Goal: Task Accomplishment & Management: Manage account settings

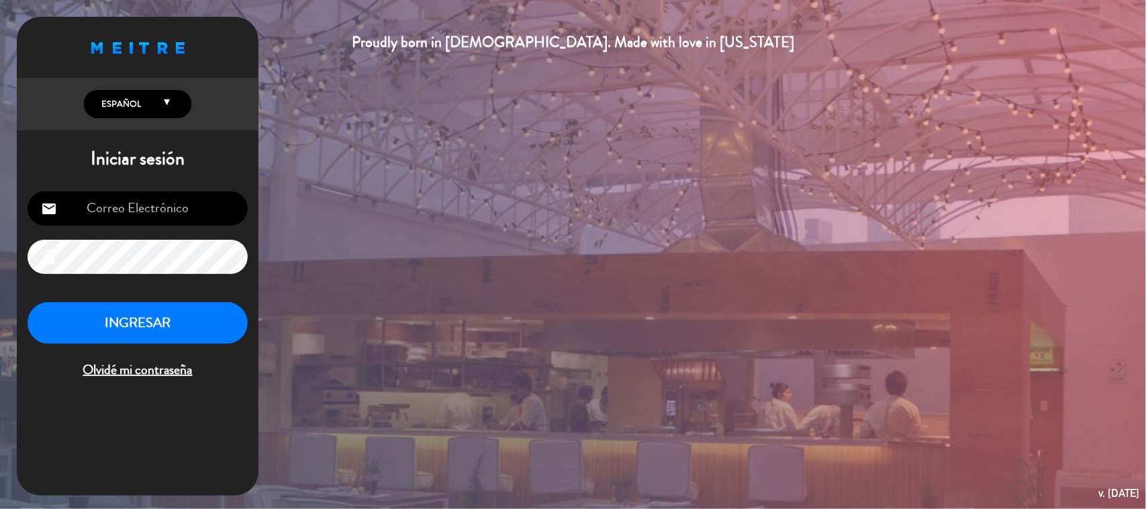
type input "[EMAIL_ADDRESS][DOMAIN_NAME]"
click at [197, 311] on button "INGRESAR" at bounding box center [138, 323] width 220 height 42
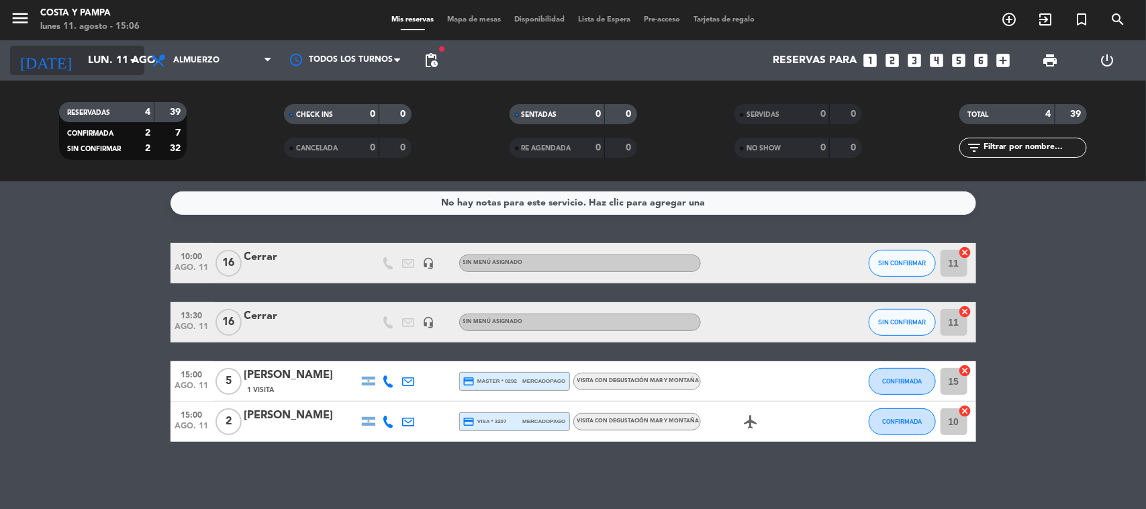
click at [92, 57] on input "lun. 11 ago." at bounding box center [152, 61] width 142 height 26
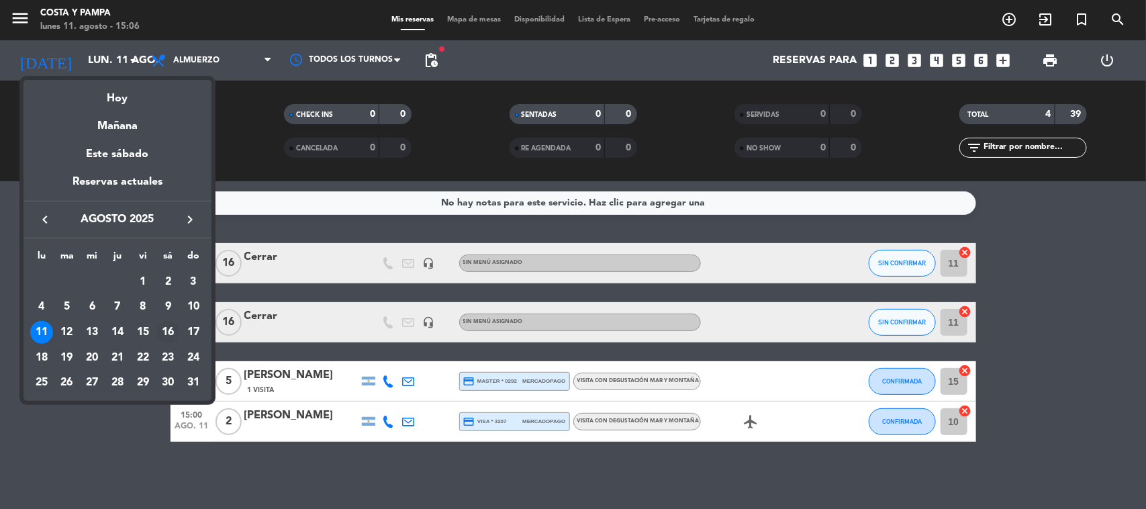
click at [166, 327] on div "16" at bounding box center [167, 332] width 23 height 23
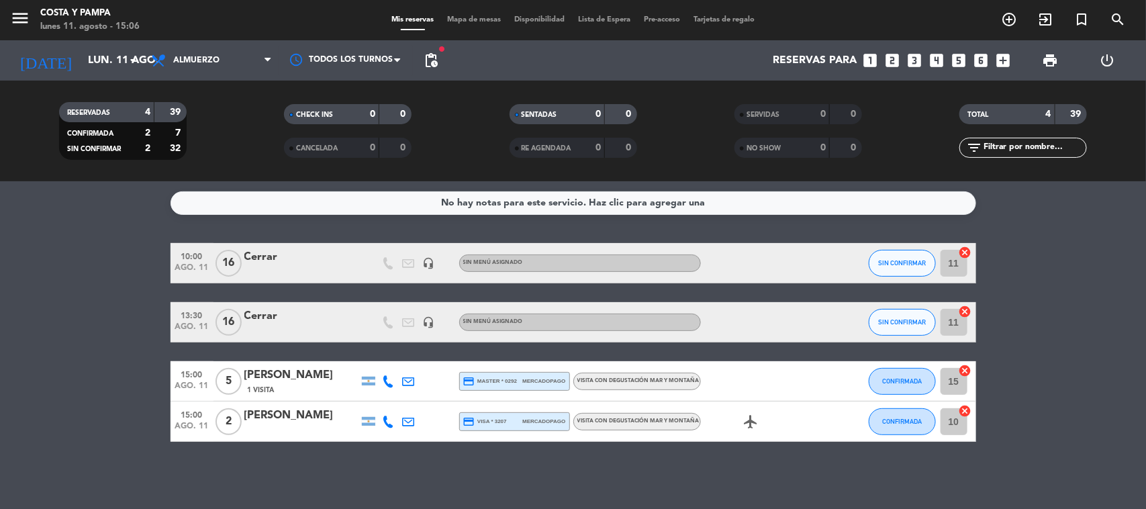
type input "sáb. 16 ago."
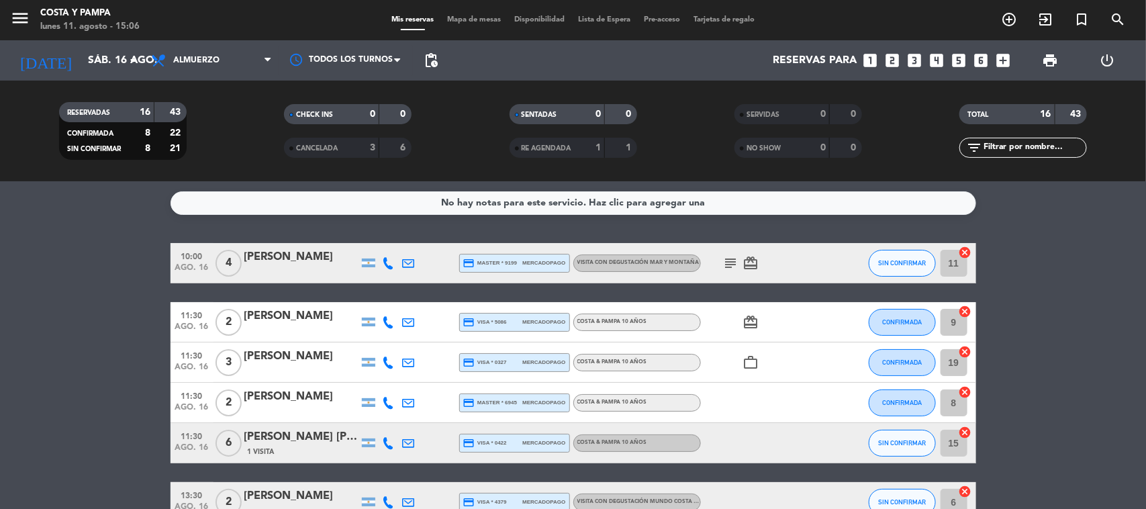
click at [302, 256] on div "[PERSON_NAME]" at bounding box center [301, 256] width 114 height 17
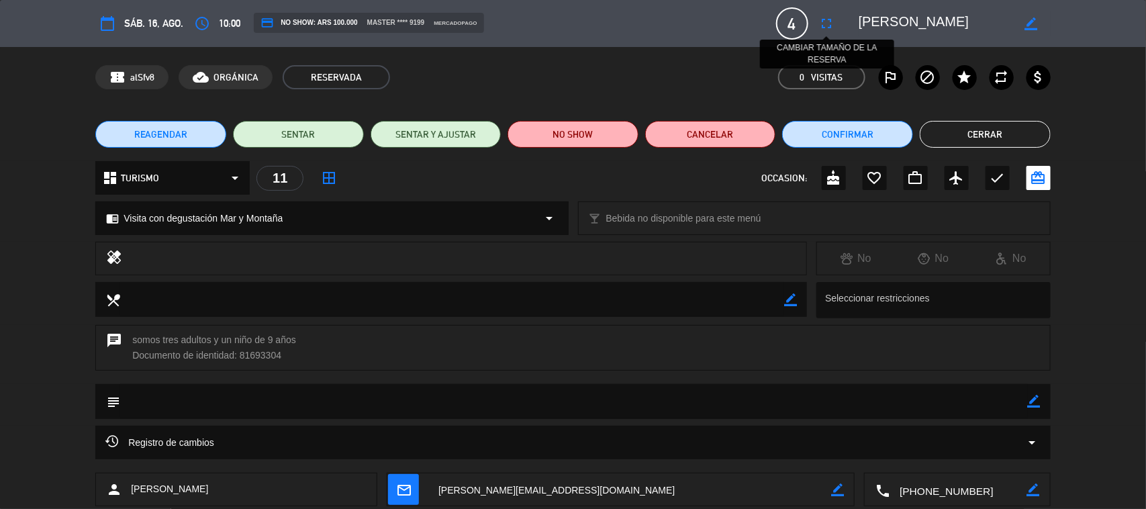
click at [825, 24] on icon "fullscreen" at bounding box center [827, 23] width 16 height 16
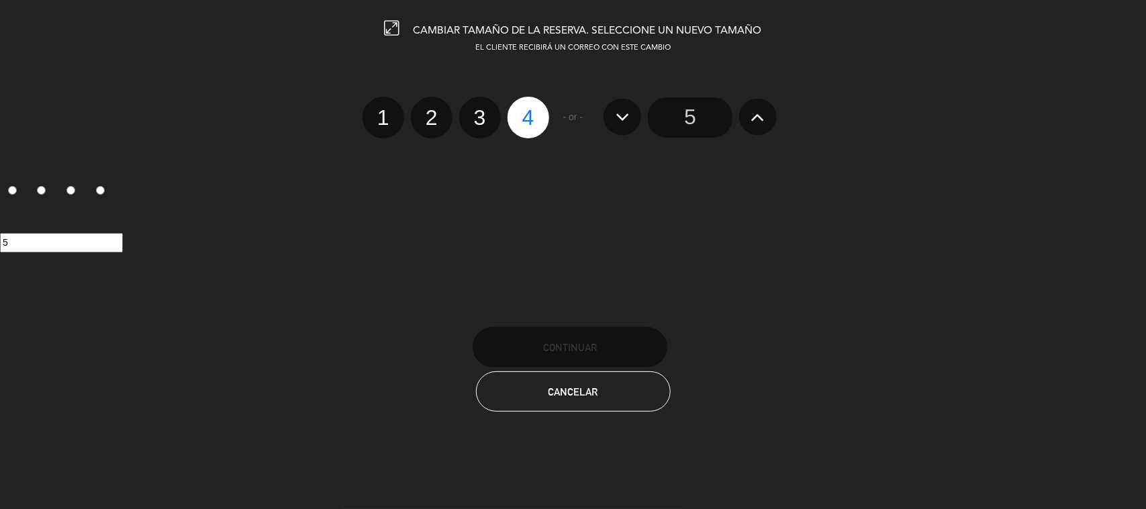
click at [478, 119] on label "3" at bounding box center [480, 118] width 42 height 42
click at [478, 110] on input "3" at bounding box center [478, 105] width 9 height 9
radio input "true"
radio input "false"
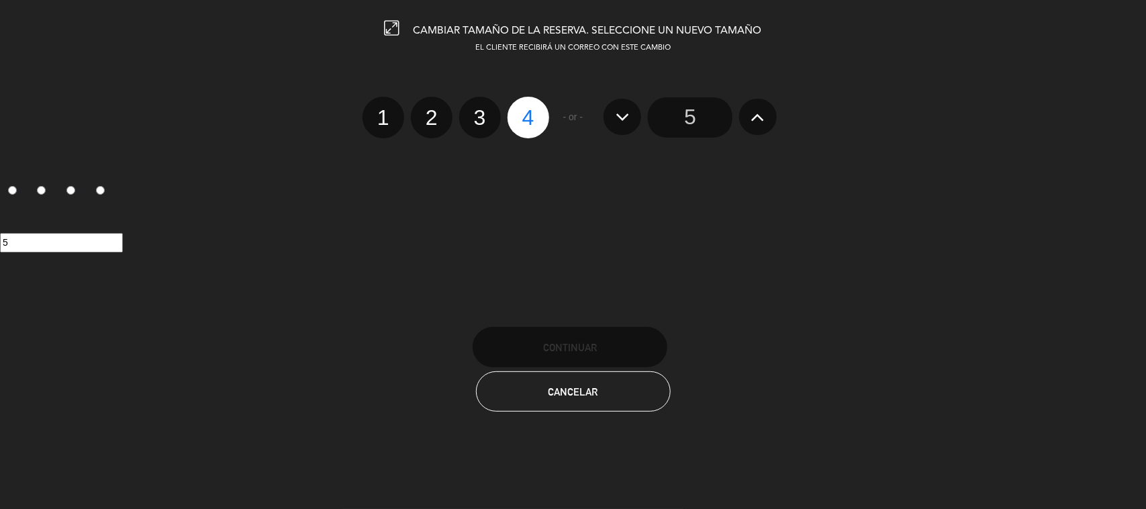
radio input "false"
radio input "true"
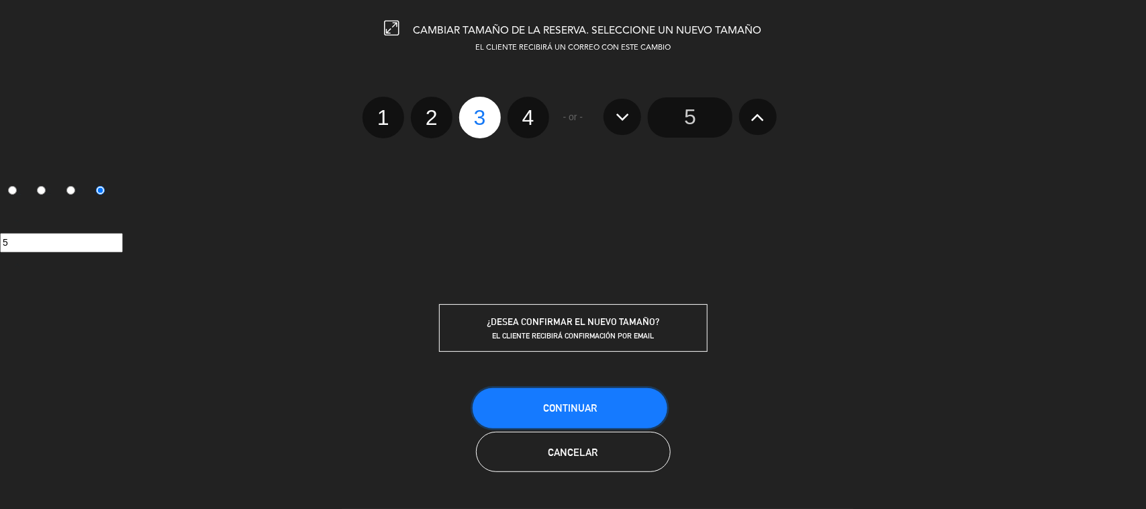
click at [588, 399] on button "Continuar" at bounding box center [569, 408] width 195 height 40
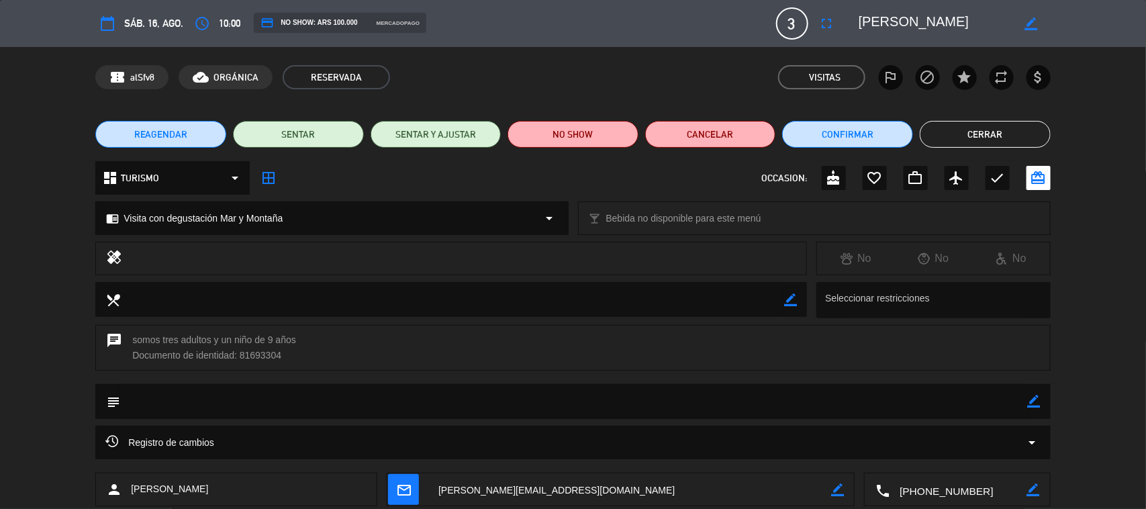
click at [1011, 130] on button "Cerrar" at bounding box center [984, 134] width 131 height 27
